Goal: Information Seeking & Learning: Learn about a topic

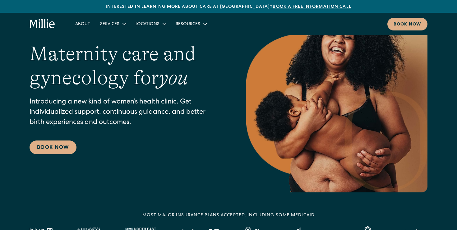
scroll to position [43, 0]
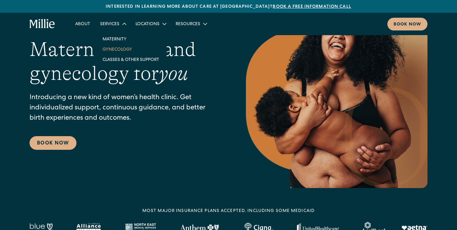
click at [115, 50] on link "Gynecology" at bounding box center [131, 49] width 67 height 10
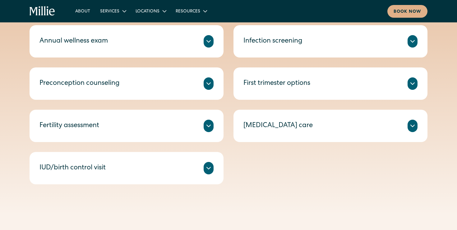
scroll to position [337, 0]
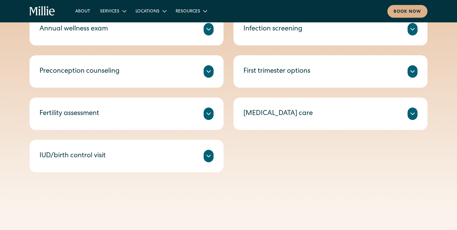
click at [423, 74] on div "First trimester options Unsure if you want to continue your pregnancy? Speak wi…" at bounding box center [330, 71] width 194 height 32
click at [411, 74] on icon at bounding box center [412, 71] width 7 height 7
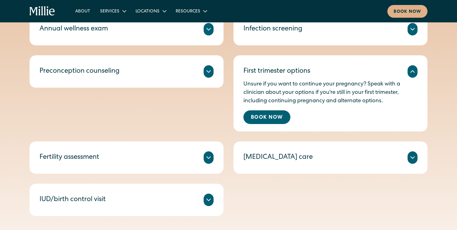
click at [201, 70] on div "Preconception counseling" at bounding box center [126, 71] width 174 height 12
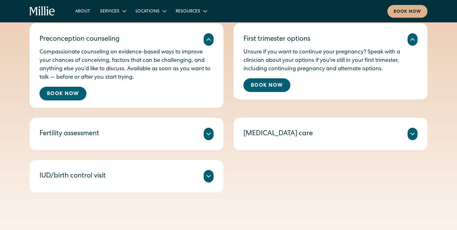
scroll to position [381, 0]
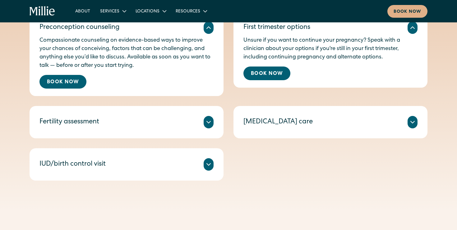
click at [187, 131] on div "Comprehensive blood testing to reveal more information about your fertility hor…" at bounding box center [126, 129] width 174 height 2
click at [190, 122] on div "Fertility assessment" at bounding box center [126, 122] width 174 height 12
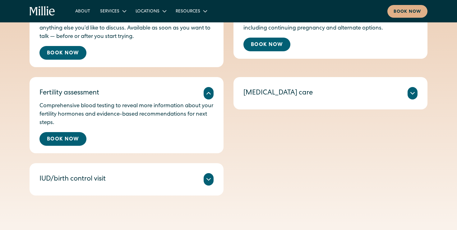
scroll to position [411, 0]
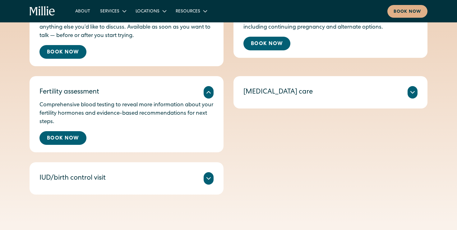
click at [164, 187] on div "Discuss your birth control options with a clinician and select the one that wor…" at bounding box center [126, 186] width 174 height 2
click at [166, 183] on div "IUD/birth control visit" at bounding box center [126, 178] width 174 height 12
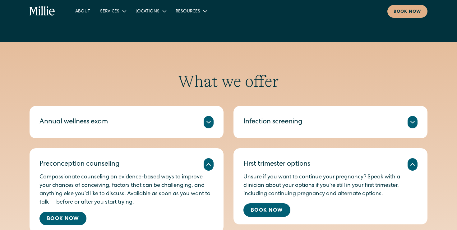
scroll to position [174, 0]
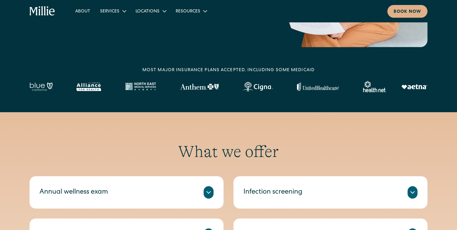
click at [159, 193] on div "Annual wellness exam" at bounding box center [126, 192] width 174 height 12
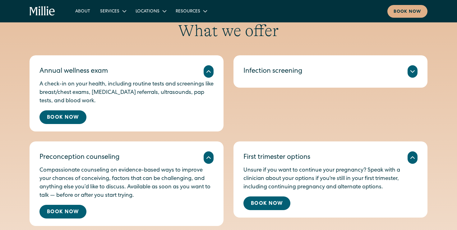
scroll to position [296, 0]
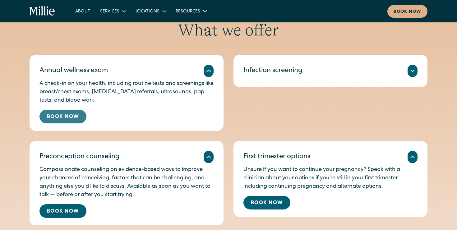
click at [64, 118] on link "Book Now" at bounding box center [62, 117] width 47 height 14
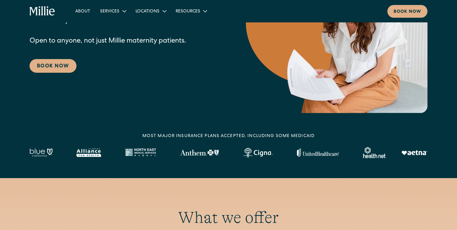
scroll to position [44, 0]
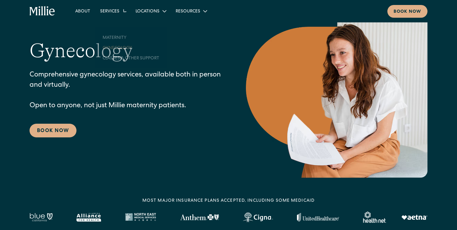
click at [108, 13] on div "Services" at bounding box center [109, 11] width 19 height 7
click at [114, 48] on link "Classes & Other Support" at bounding box center [131, 47] width 67 height 10
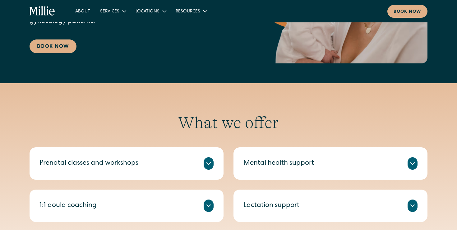
scroll to position [211, 0]
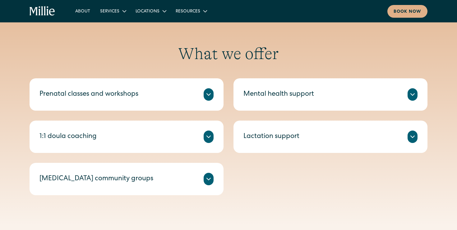
click at [193, 97] on div "Prenatal classes and workshops" at bounding box center [126, 94] width 174 height 12
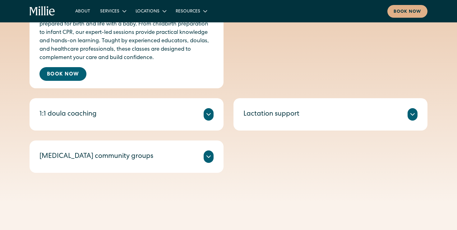
scroll to position [307, 0]
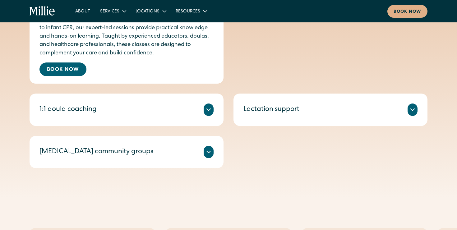
click at [192, 112] on div "1:1 doula coaching" at bounding box center [126, 110] width 174 height 12
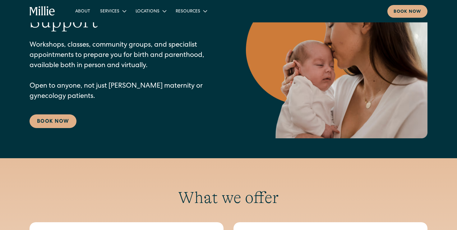
scroll to position [0, 0]
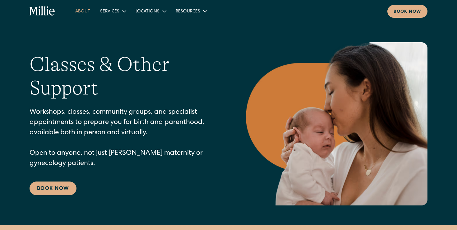
click at [80, 10] on link "About" at bounding box center [82, 11] width 25 height 10
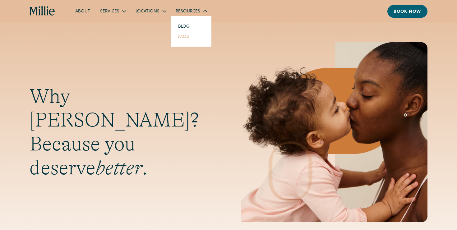
click at [182, 37] on link "FAQs" at bounding box center [183, 36] width 21 height 10
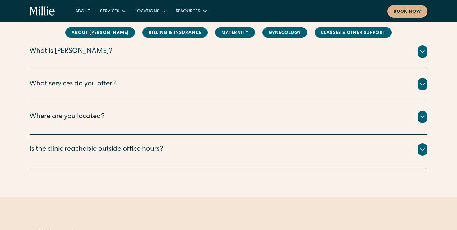
scroll to position [144, 0]
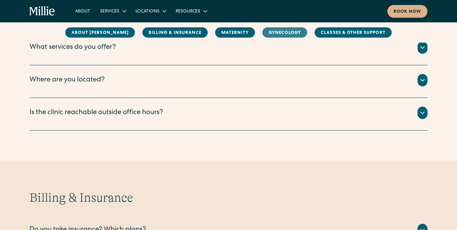
click at [263, 32] on link "Gynecology" at bounding box center [284, 32] width 45 height 10
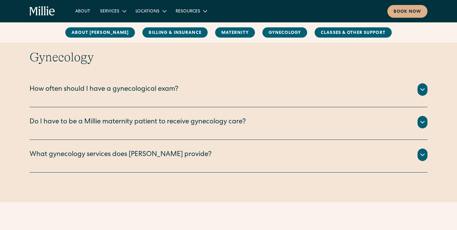
scroll to position [911, 0]
click at [211, 90] on div "How often should I have a gynecological exam?" at bounding box center [229, 89] width 398 height 12
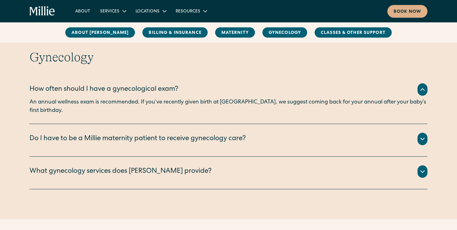
click at [200, 134] on div "Do I have to be a Millie maternity patient to receive gynecology care?" at bounding box center [138, 139] width 216 height 10
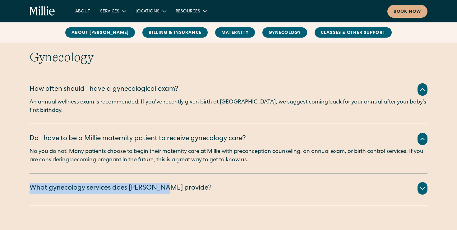
click at [160, 183] on div "What gynecology services does [PERSON_NAME] provide?" at bounding box center [121, 188] width 182 height 10
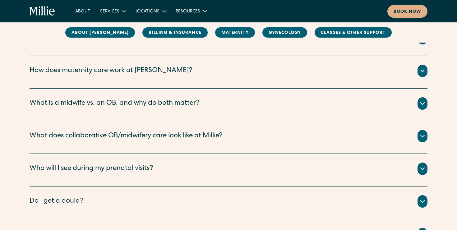
scroll to position [584, 0]
click at [171, 97] on div "What is a midwife vs. an OB, and why do both matter?" at bounding box center [229, 103] width 398 height 12
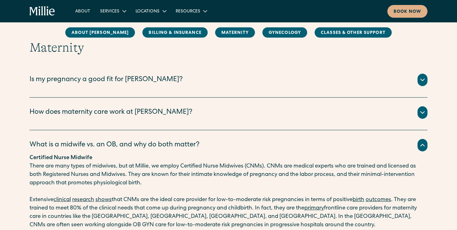
scroll to position [539, 0]
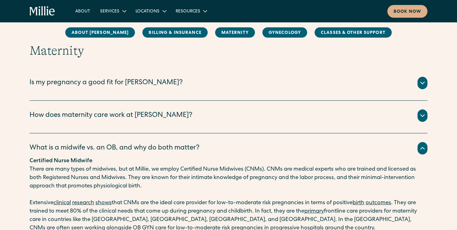
click at [140, 111] on div "How does maternity care work at [PERSON_NAME]?" at bounding box center [111, 116] width 163 height 10
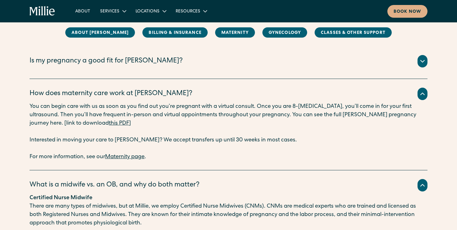
scroll to position [561, 0]
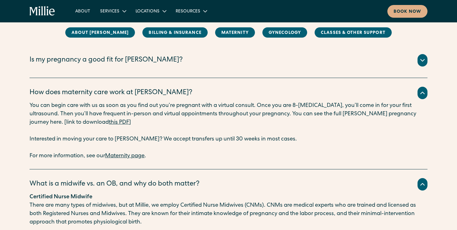
click at [134, 66] on div "Is my pregnancy a good fit for [PERSON_NAME]?" at bounding box center [229, 60] width 398 height 12
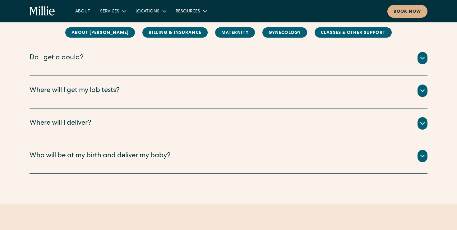
scroll to position [1087, 0]
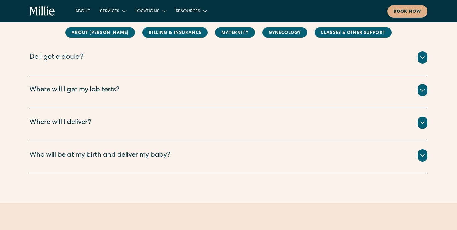
click at [119, 117] on div "Where will I deliver?" at bounding box center [229, 123] width 398 height 12
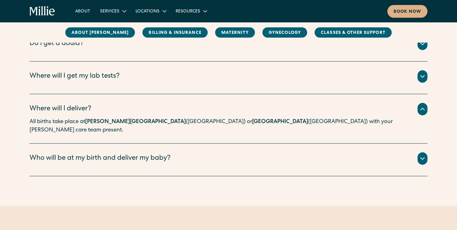
scroll to position [1103, 0]
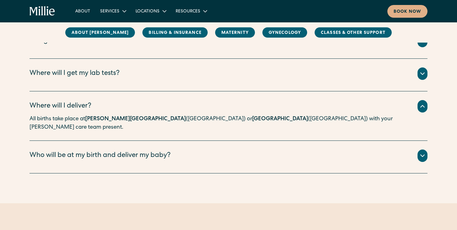
click at [125, 151] on div "Who will be at my birth and deliver my baby?" at bounding box center [100, 156] width 141 height 10
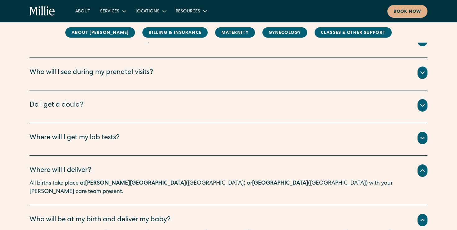
scroll to position [1038, 0]
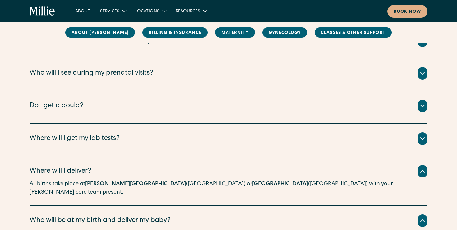
click at [110, 134] on div "Where will I get my lab tests?" at bounding box center [75, 139] width 90 height 10
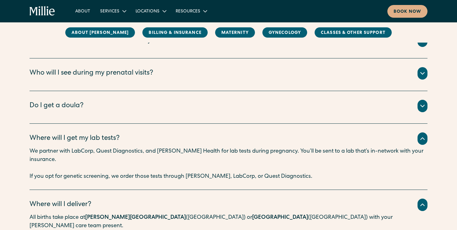
click at [93, 100] on div "Do I get a doula?" at bounding box center [229, 106] width 398 height 12
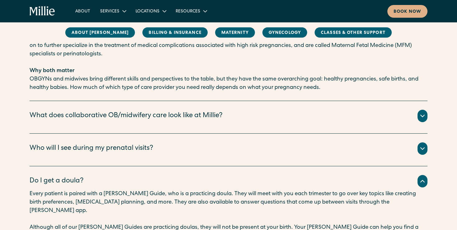
scroll to position [958, 0]
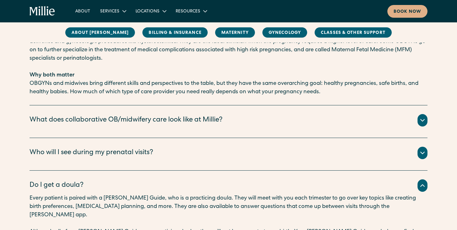
click at [106, 148] on div "Who will I see during my prenatal visits?" at bounding box center [92, 153] width 124 height 10
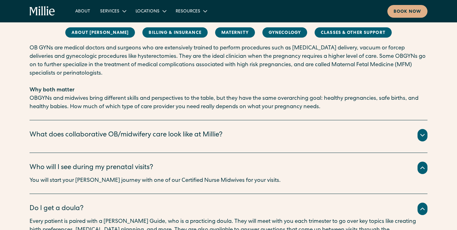
scroll to position [946, 0]
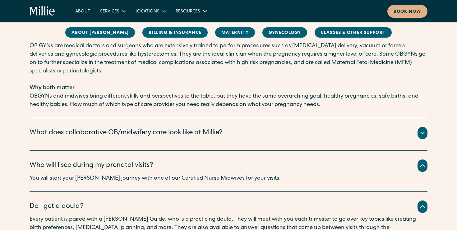
click at [102, 128] on div "What does collaborative OB/midwifery care look like at Millie?" at bounding box center [126, 133] width 193 height 10
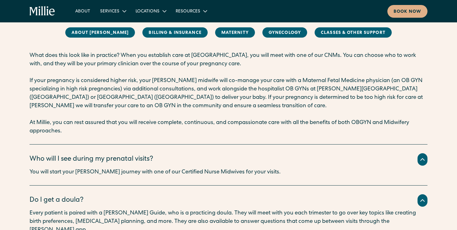
scroll to position [1101, 0]
